Goal: Task Accomplishment & Management: Manage account settings

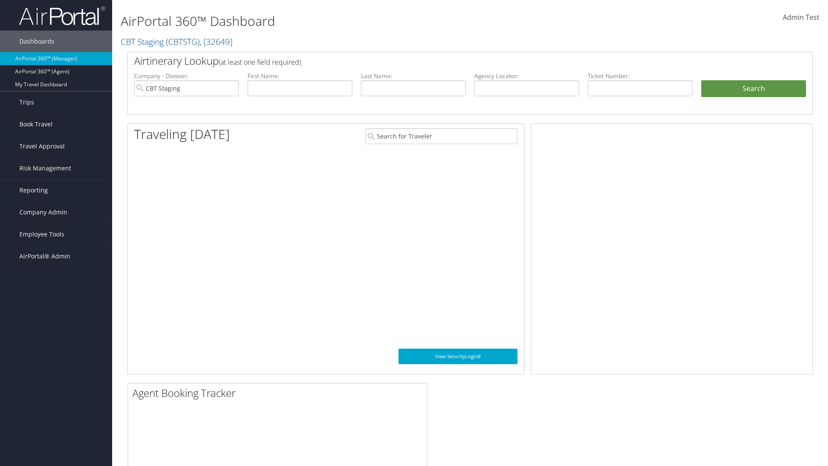
click at [56, 212] on span "Company Admin" at bounding box center [43, 212] width 48 height 22
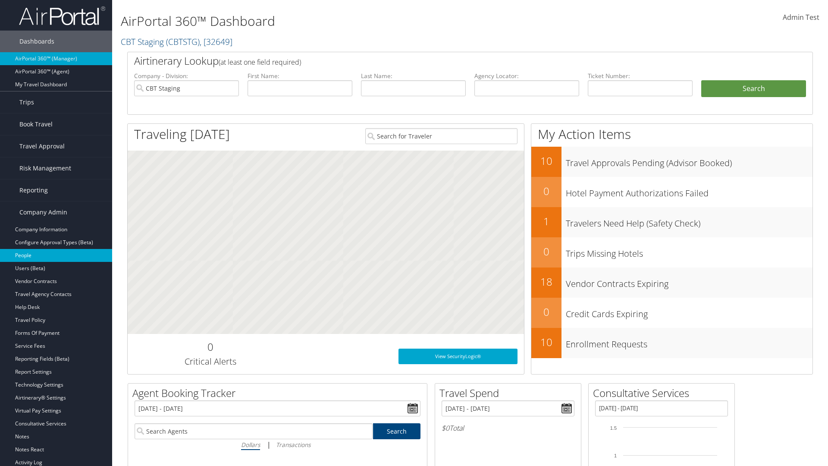
click at [56, 255] on link "People" at bounding box center [56, 255] width 112 height 13
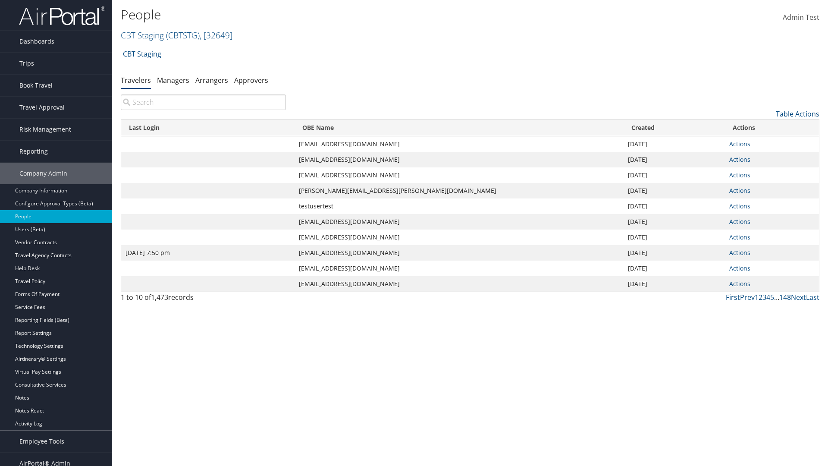
click at [203, 102] on input "search" at bounding box center [203, 102] width 165 height 16
type input "[DATE] 7:50 pm"
